Goal: Task Accomplishment & Management: Use online tool/utility

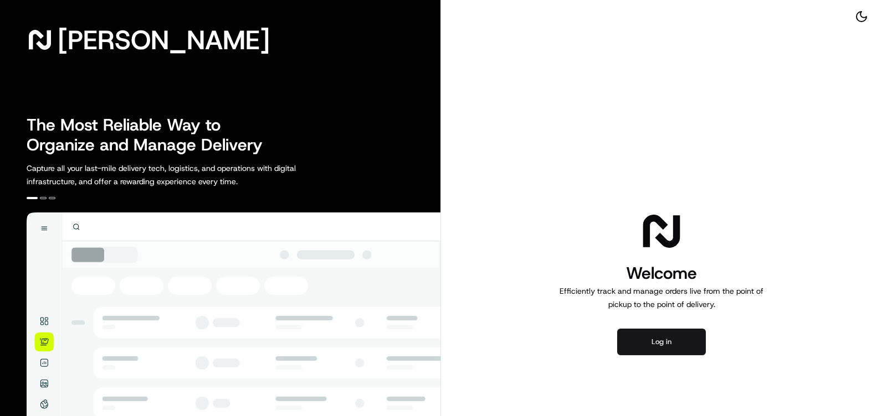
click at [673, 346] on button "Log in" at bounding box center [661, 342] width 89 height 27
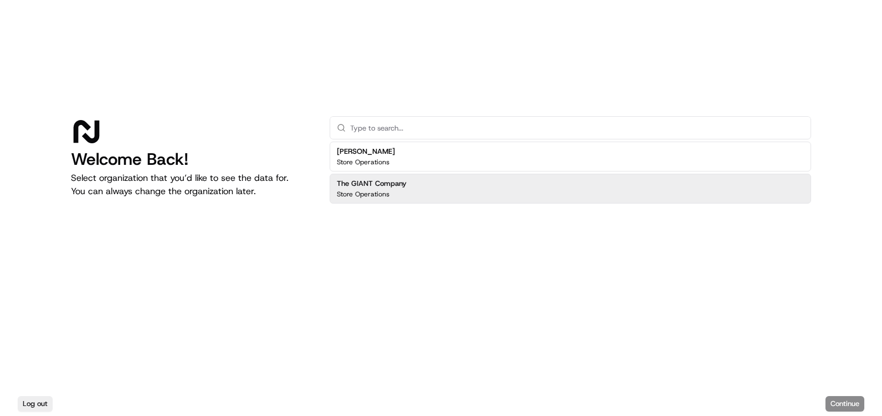
click at [397, 183] on h2 "The GIANT Company" at bounding box center [372, 184] width 70 height 10
click at [853, 406] on button "Continue" at bounding box center [844, 404] width 39 height 16
